Goal: Navigation & Orientation: Understand site structure

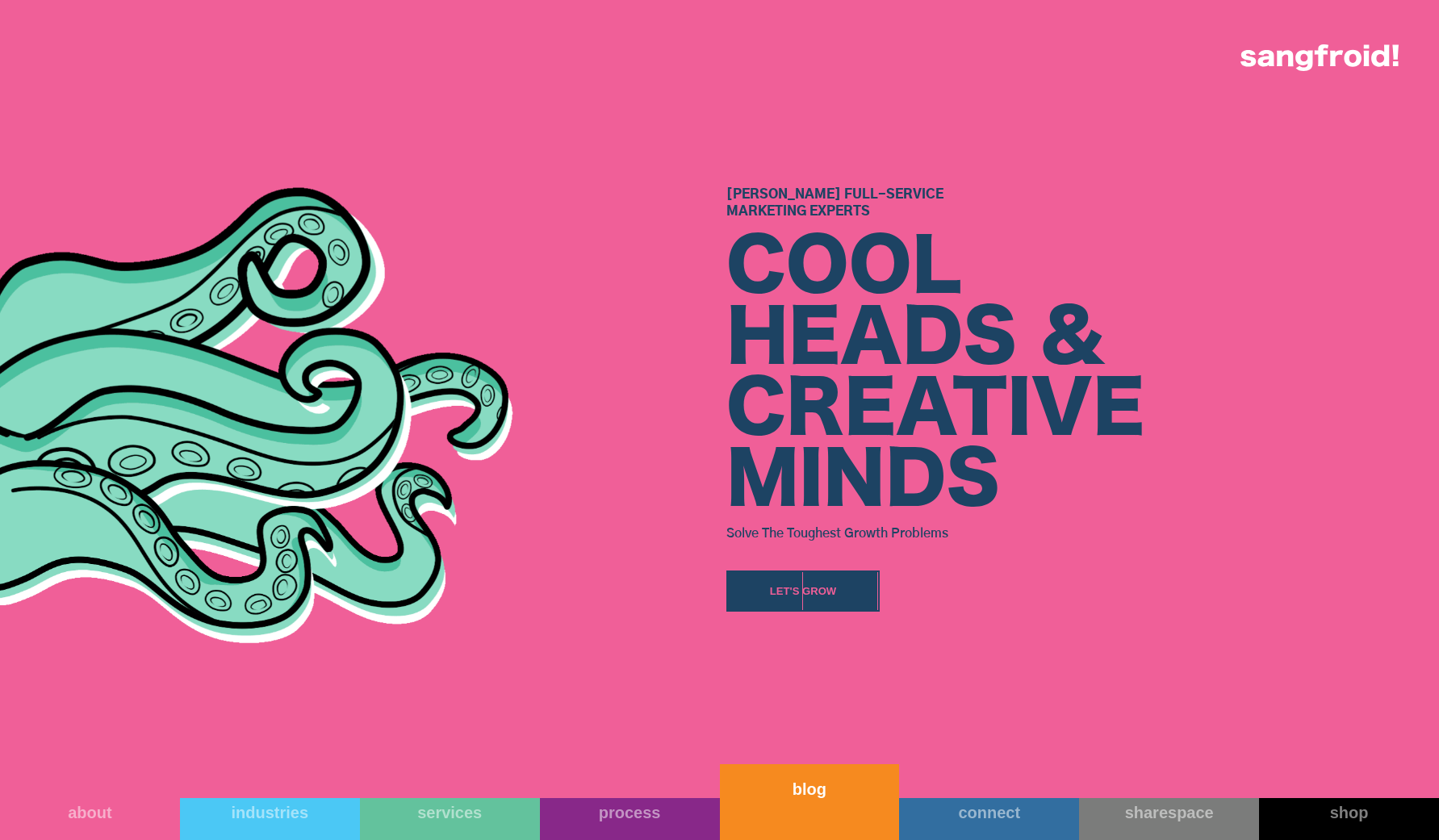
click at [824, 811] on link "blog" at bounding box center [809, 802] width 180 height 76
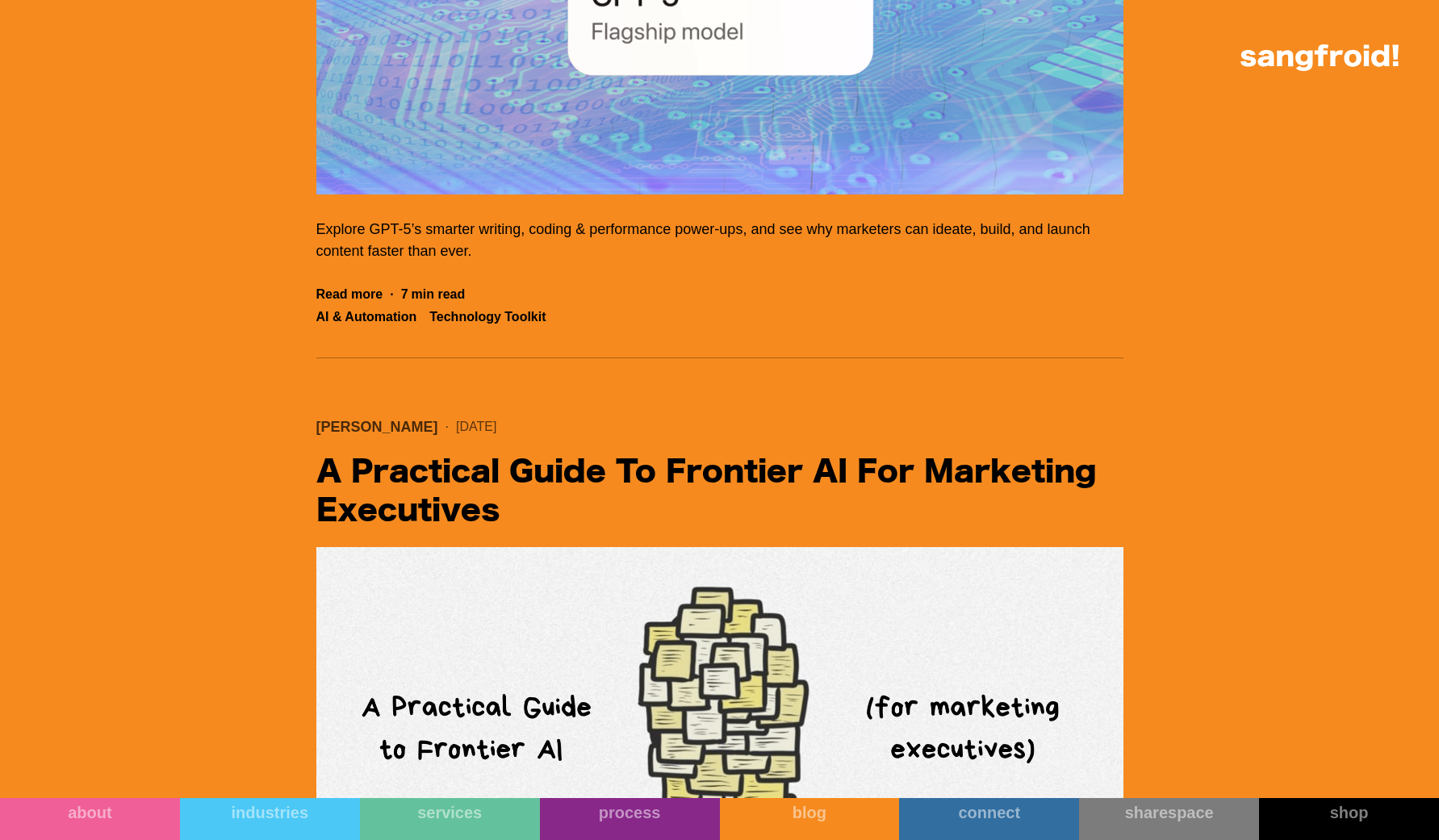
scroll to position [2146, 0]
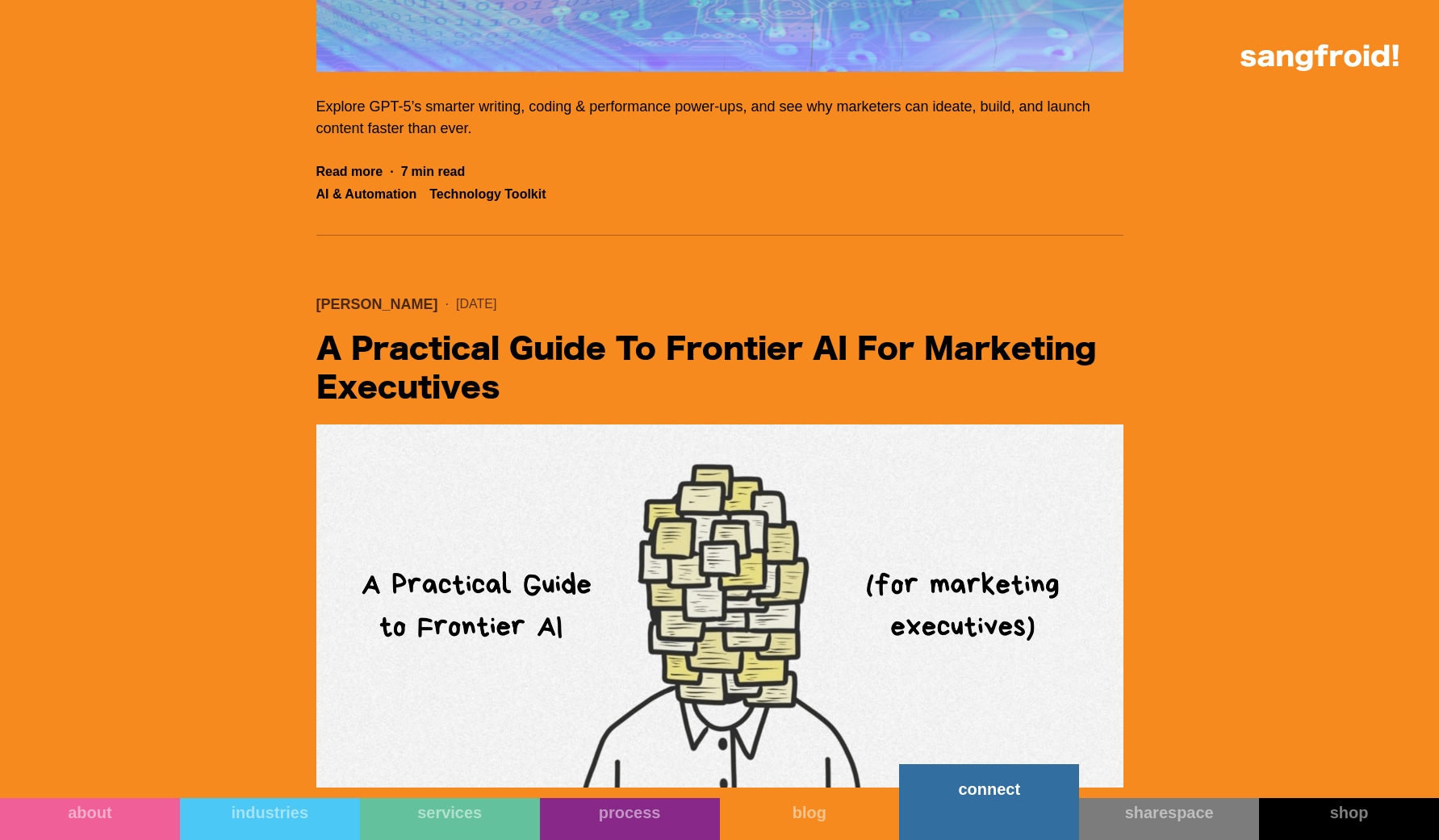
click at [938, 813] on link "connect" at bounding box center [989, 802] width 180 height 76
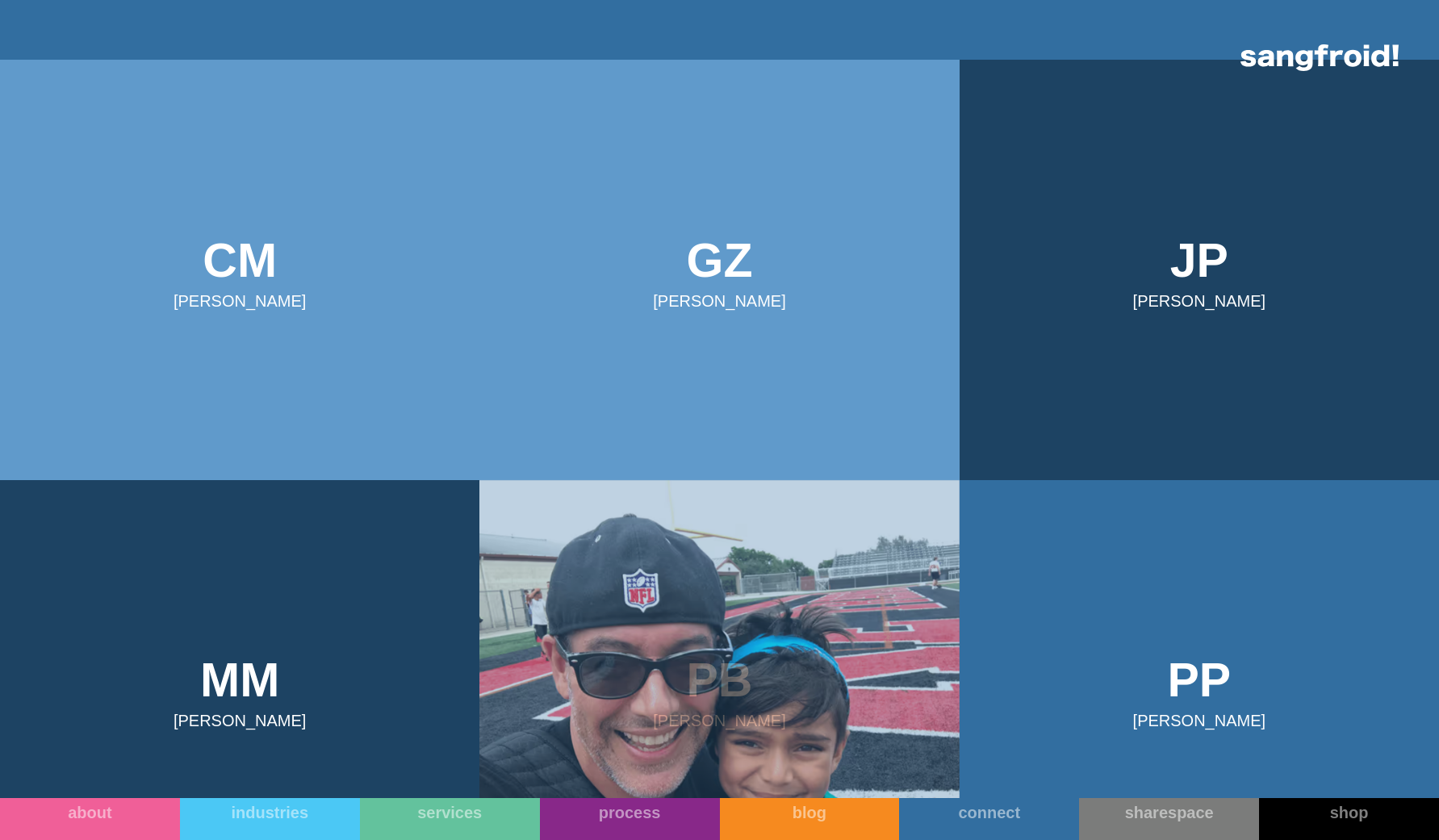
scroll to position [768, 0]
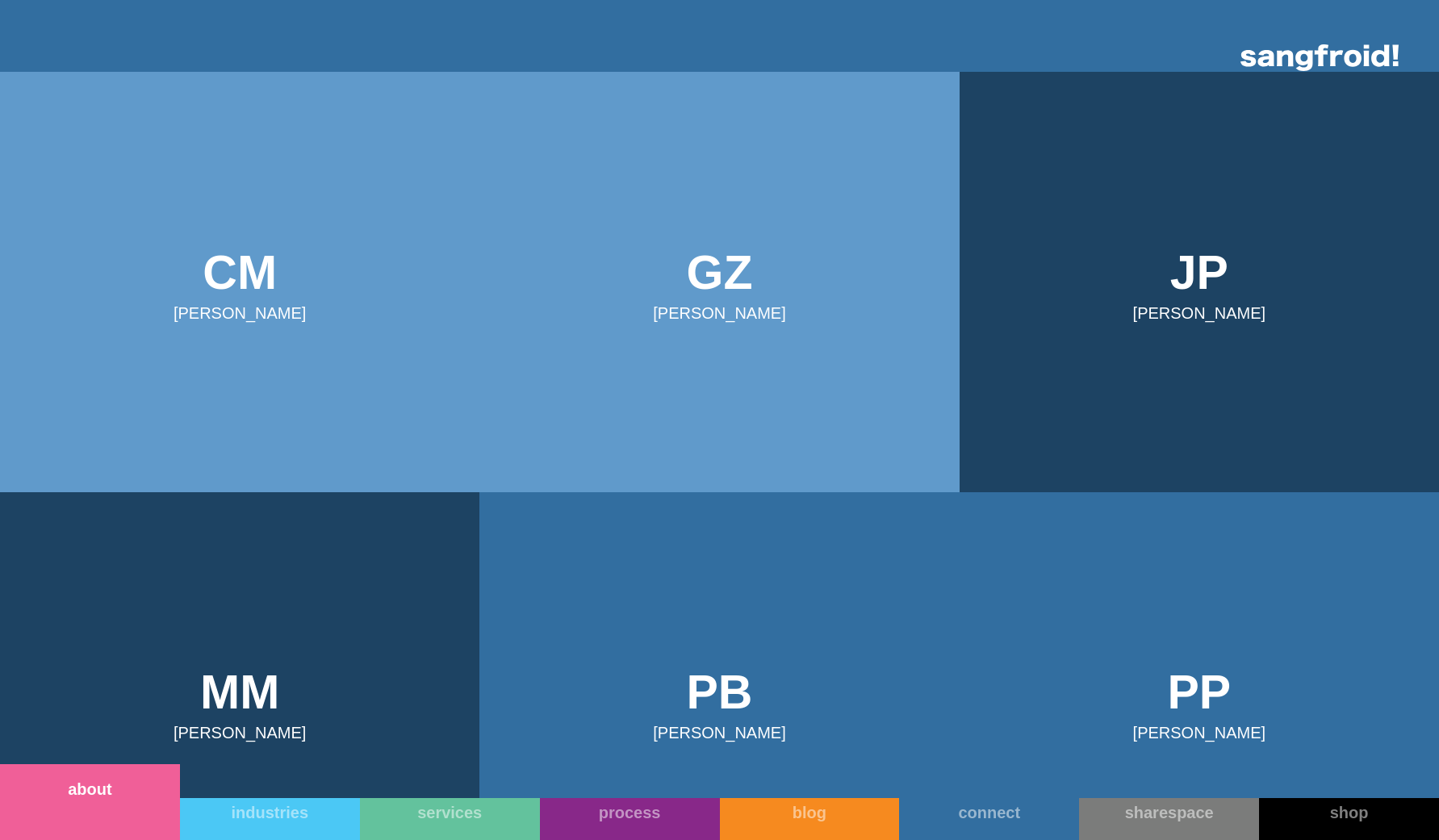
click at [71, 810] on link "about" at bounding box center [90, 802] width 180 height 76
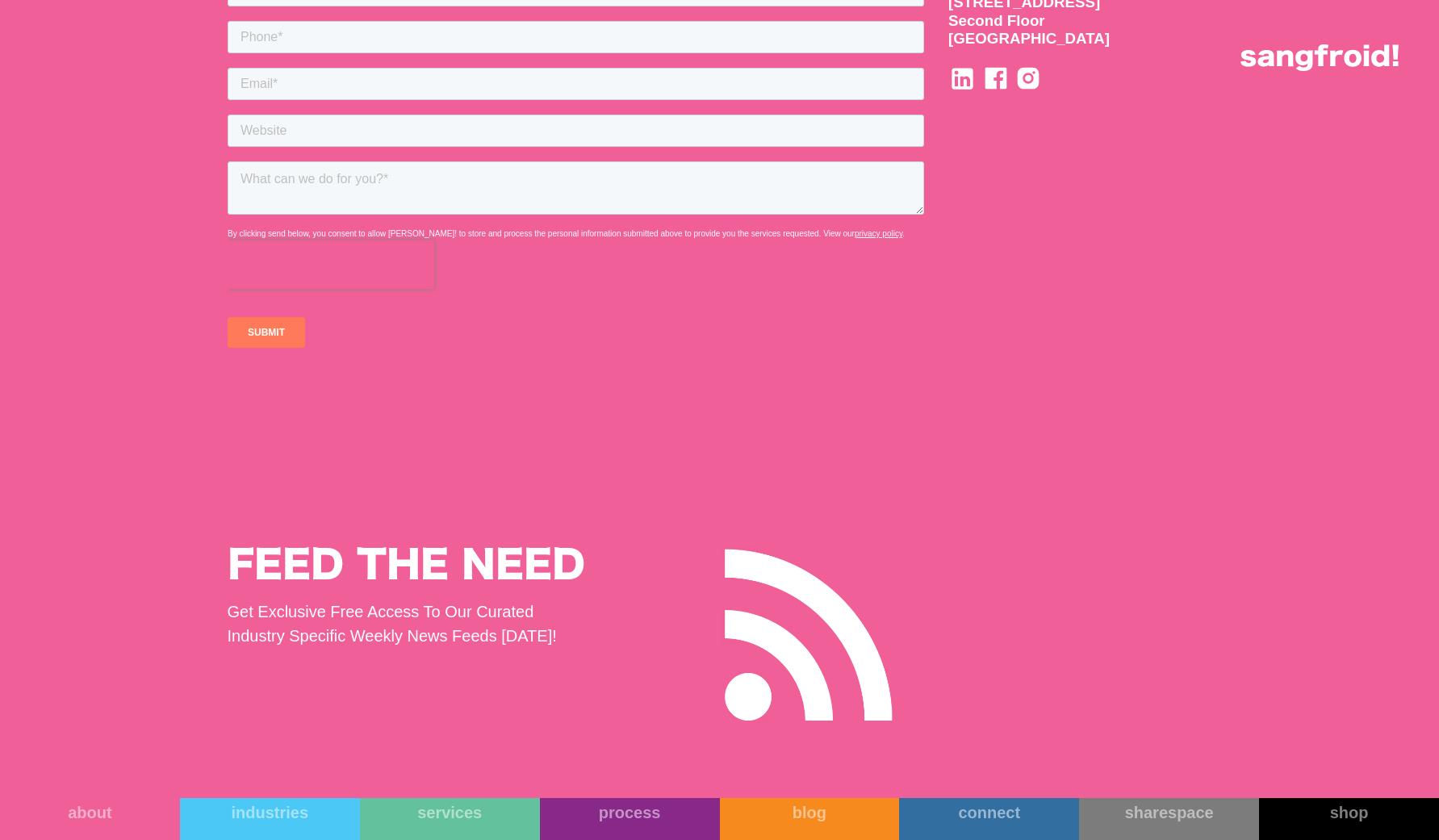
scroll to position [17562, 0]
